Goal: Find specific page/section: Find specific page/section

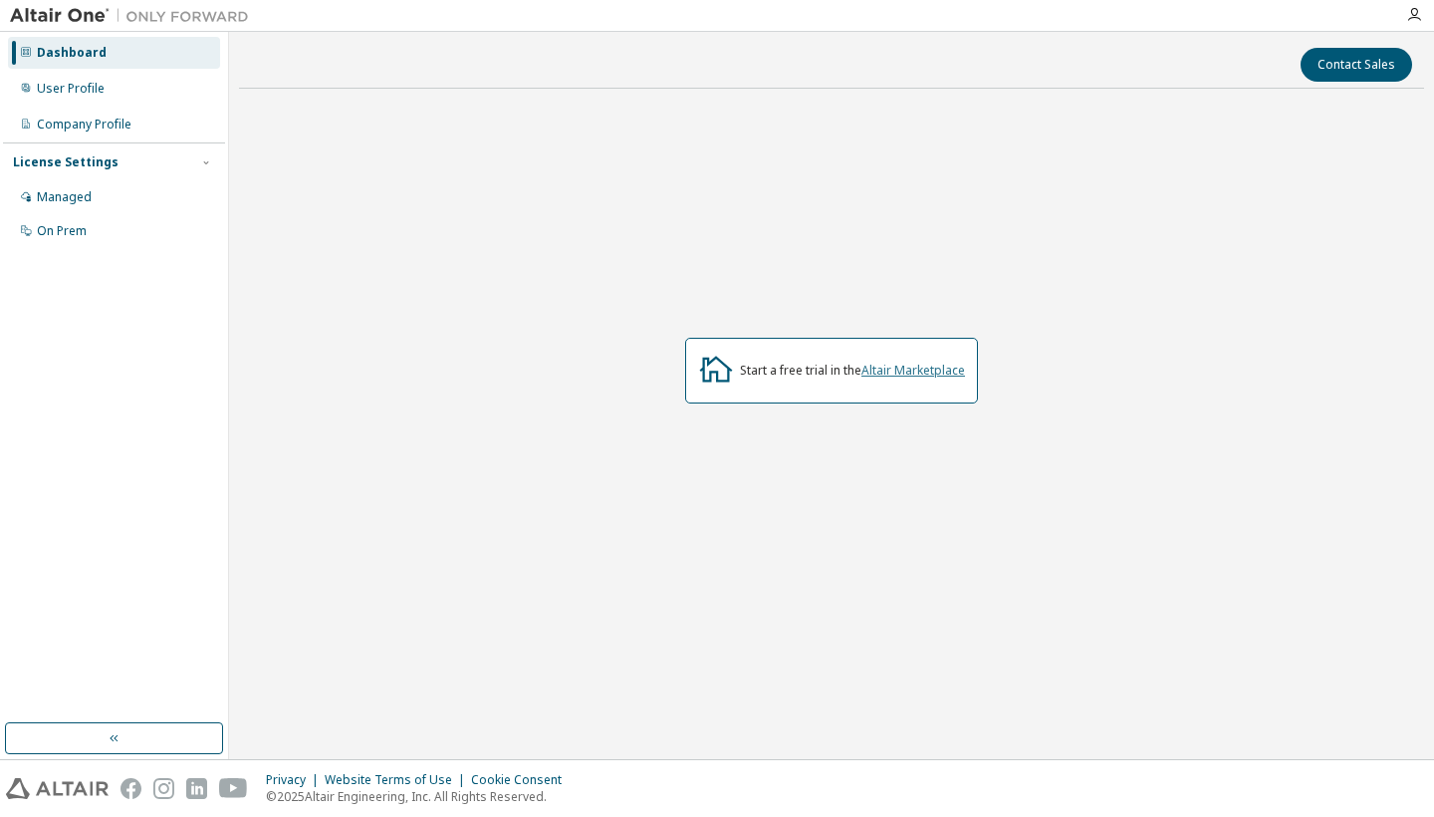
click at [920, 370] on link "Altair Marketplace" at bounding box center [913, 369] width 104 height 17
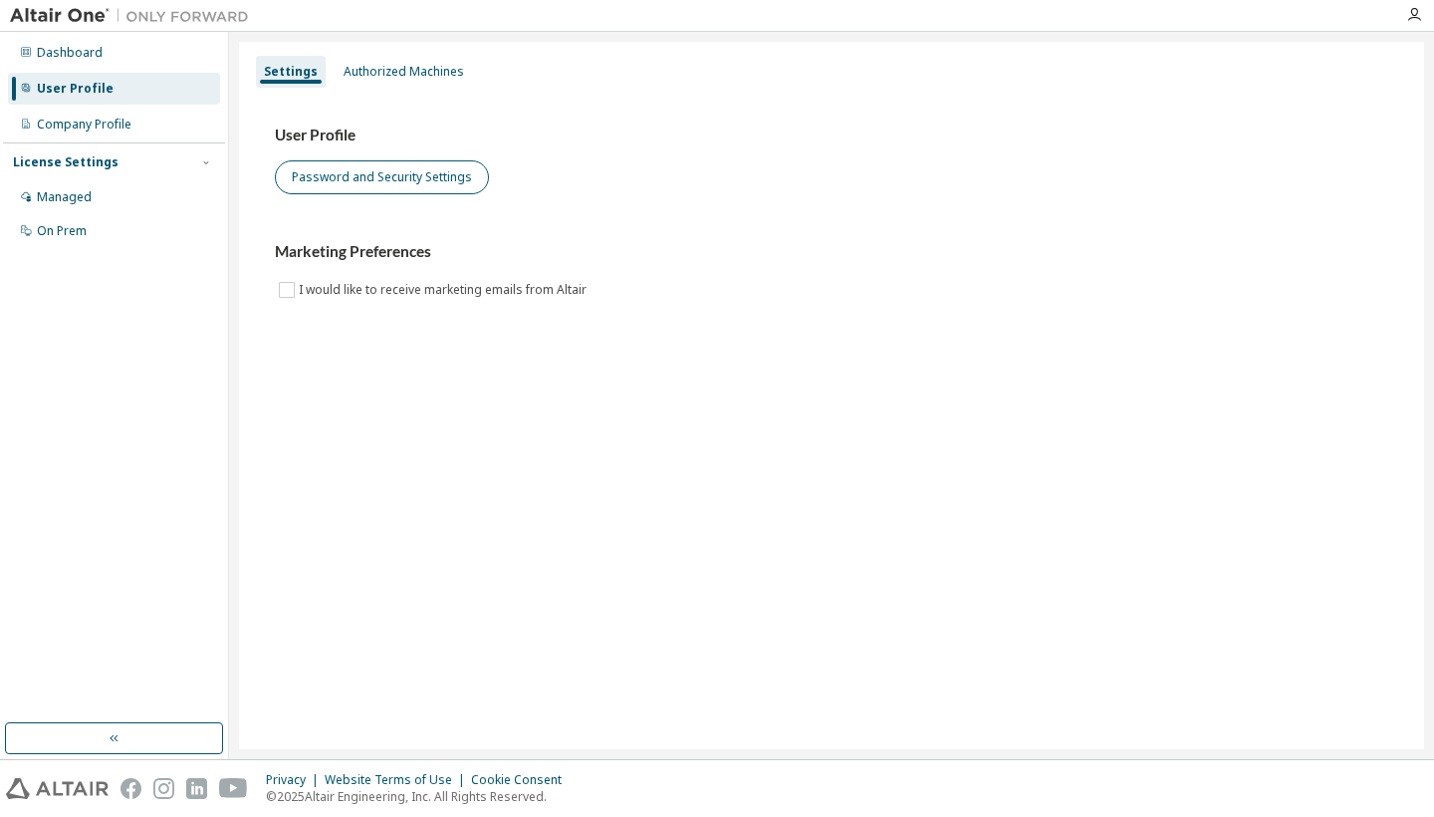
click at [389, 179] on button "Password and Security Settings" at bounding box center [382, 177] width 214 height 34
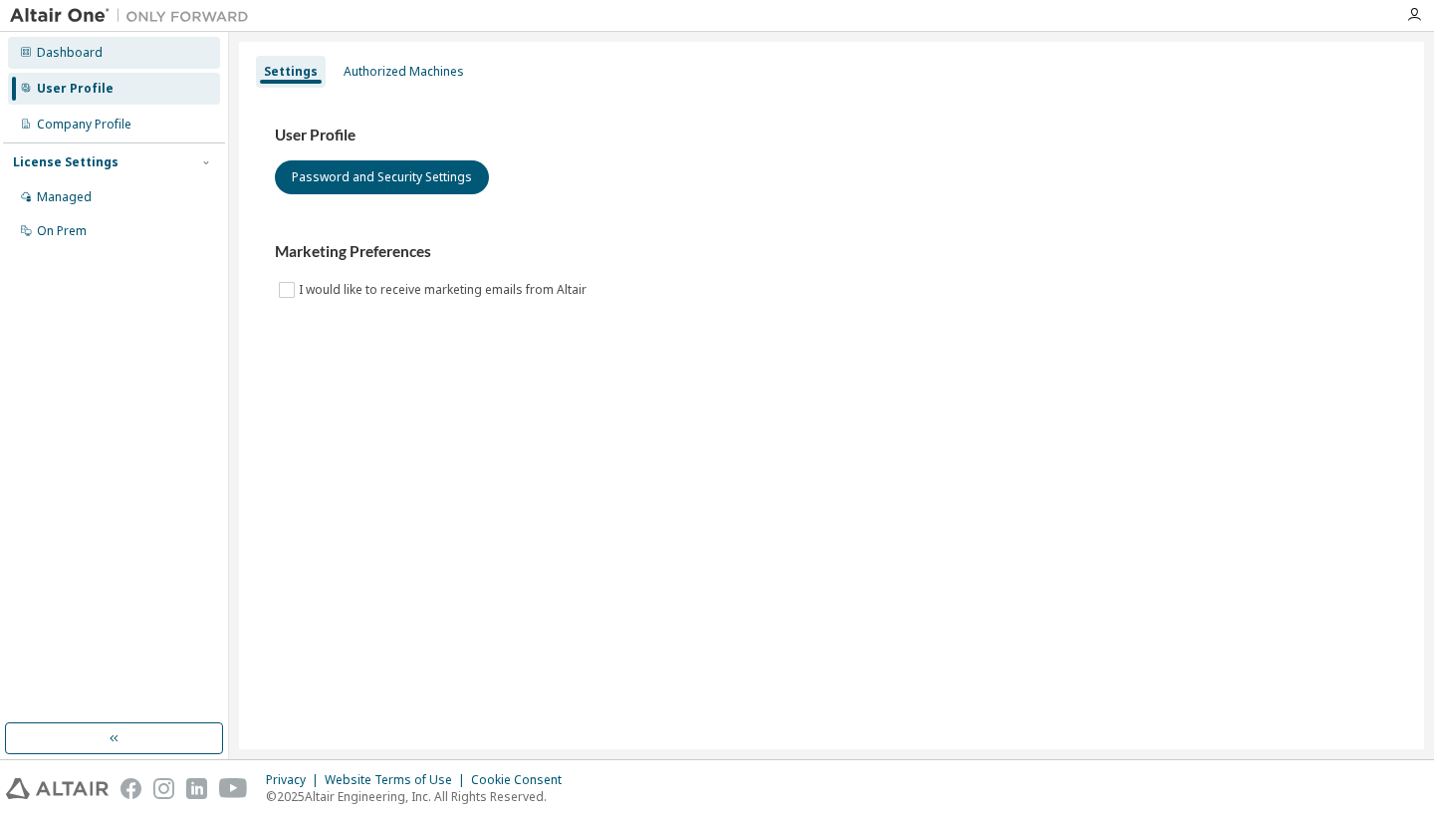
click at [80, 46] on div "Dashboard" at bounding box center [70, 53] width 66 height 16
